Goal: Information Seeking & Learning: Understand process/instructions

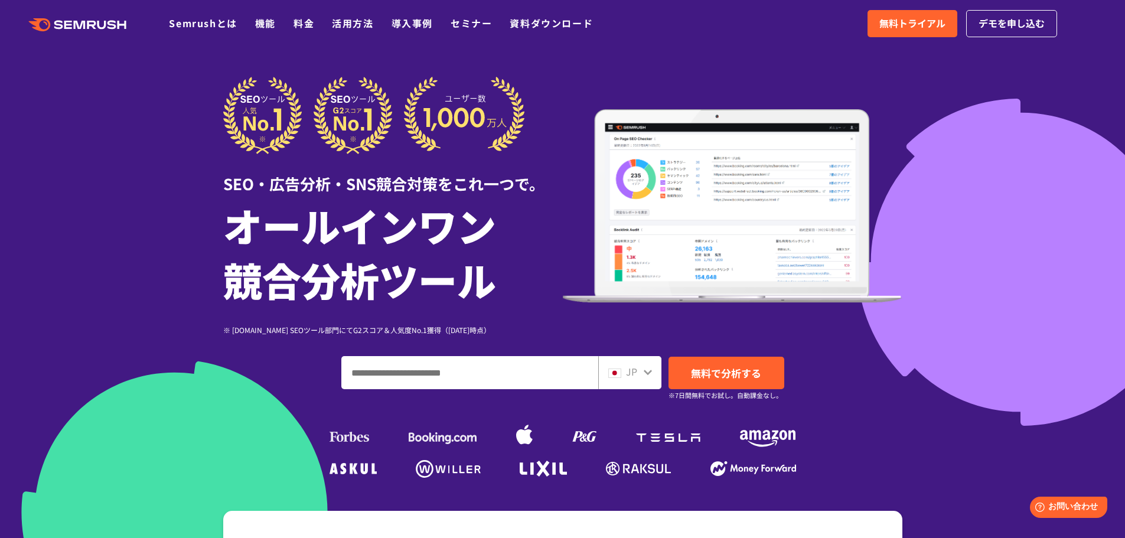
click at [361, 12] on div ".cls {fill: #FF642D;} .cls {fill: #FF642D;} Semrushとは 機能 料金 活用方法 導入事例 セミナー 資料ダウ…" at bounding box center [562, 23] width 1125 height 35
click at [360, 25] on link "活用方法" at bounding box center [352, 23] width 41 height 14
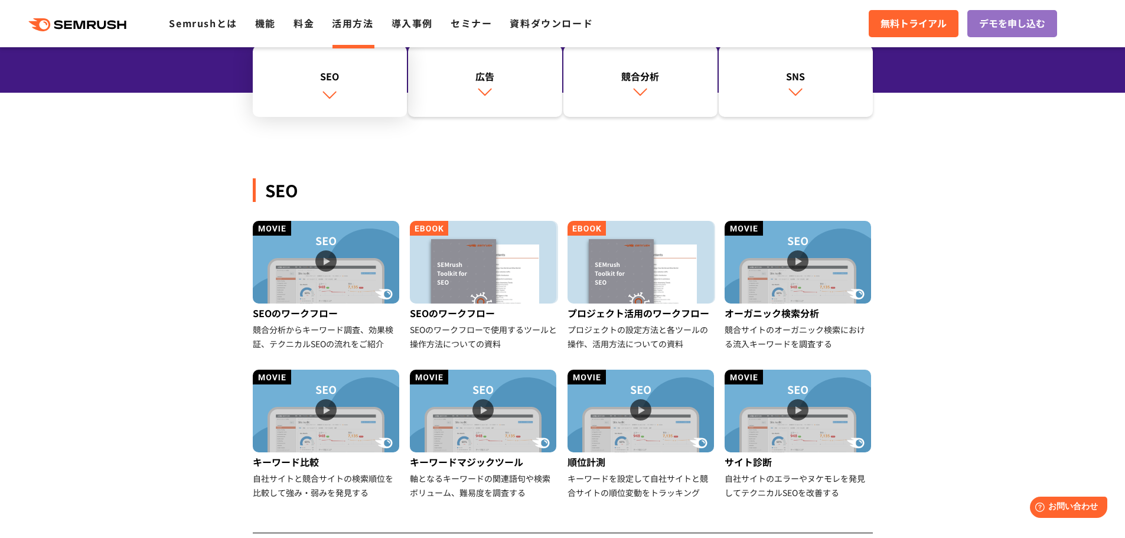
scroll to position [177, 0]
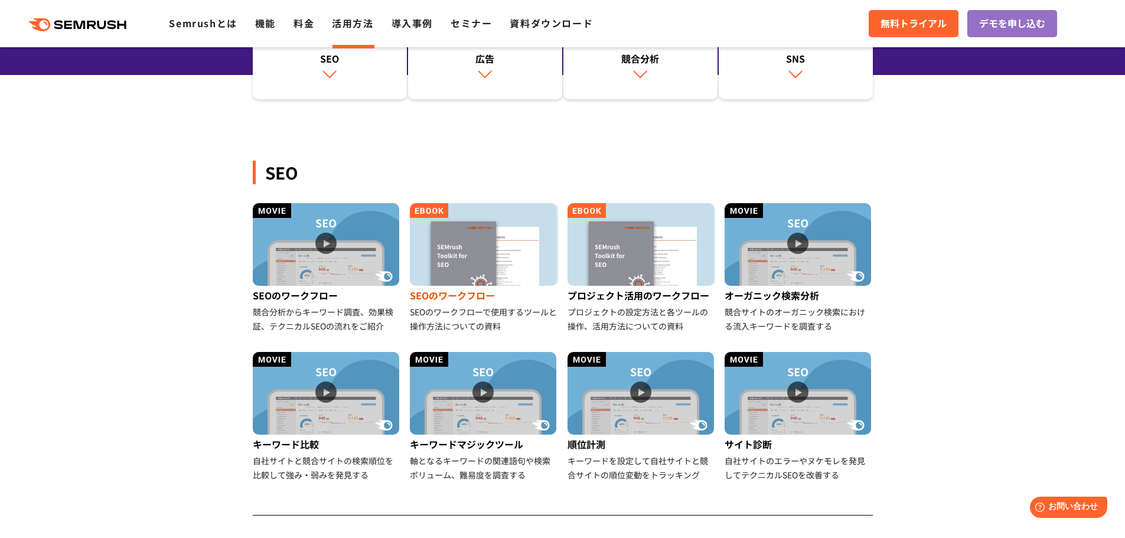
click at [497, 239] on img at bounding box center [483, 244] width 146 height 83
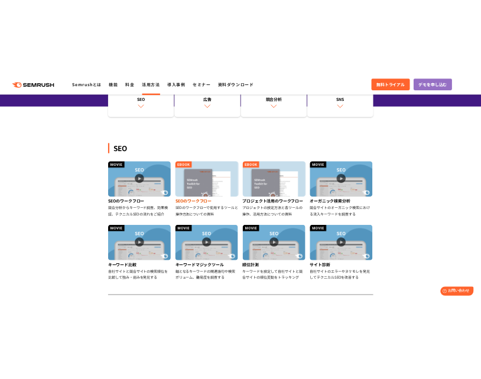
scroll to position [159, 0]
